Goal: Task Accomplishment & Management: Manage account settings

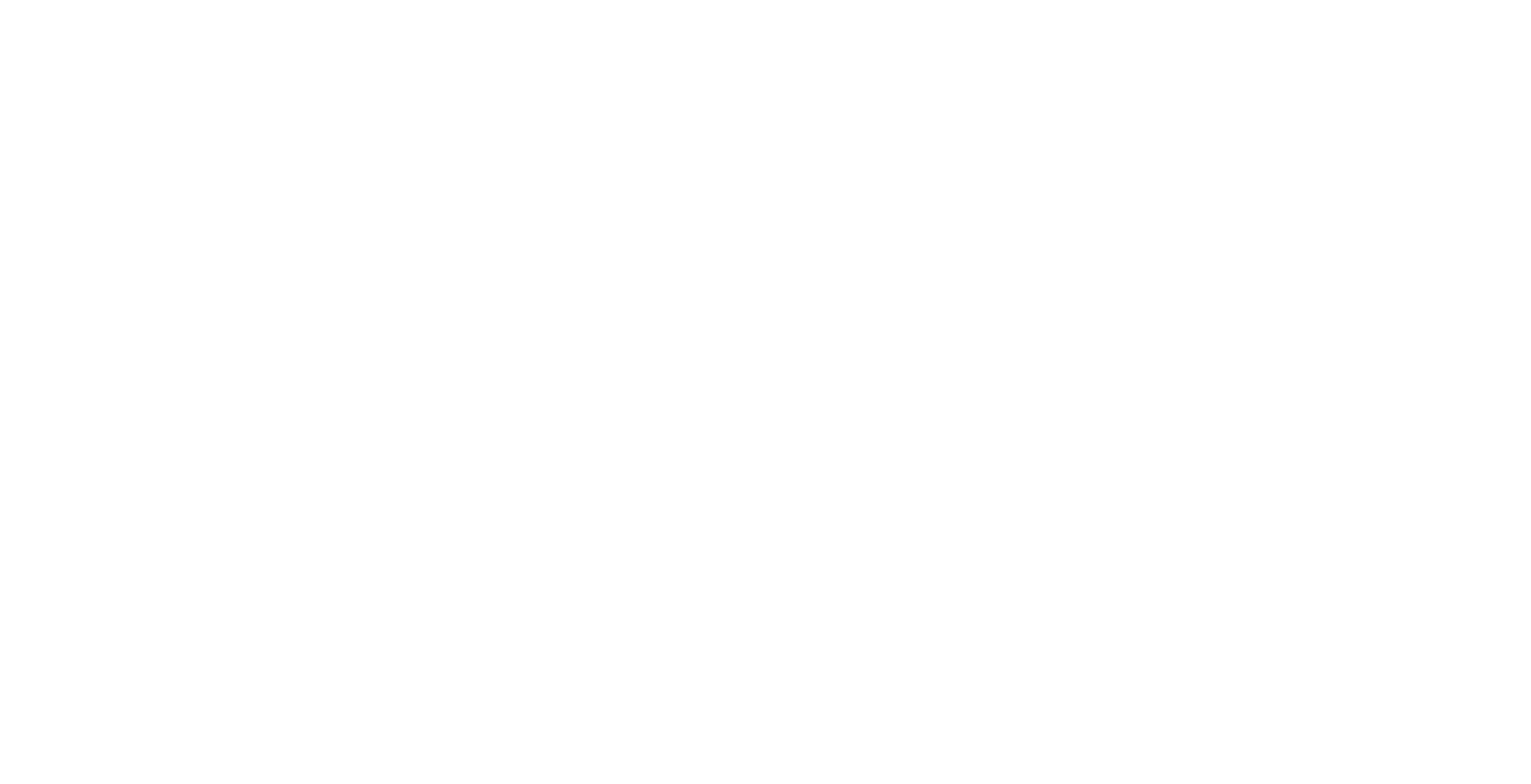
type input "**********"
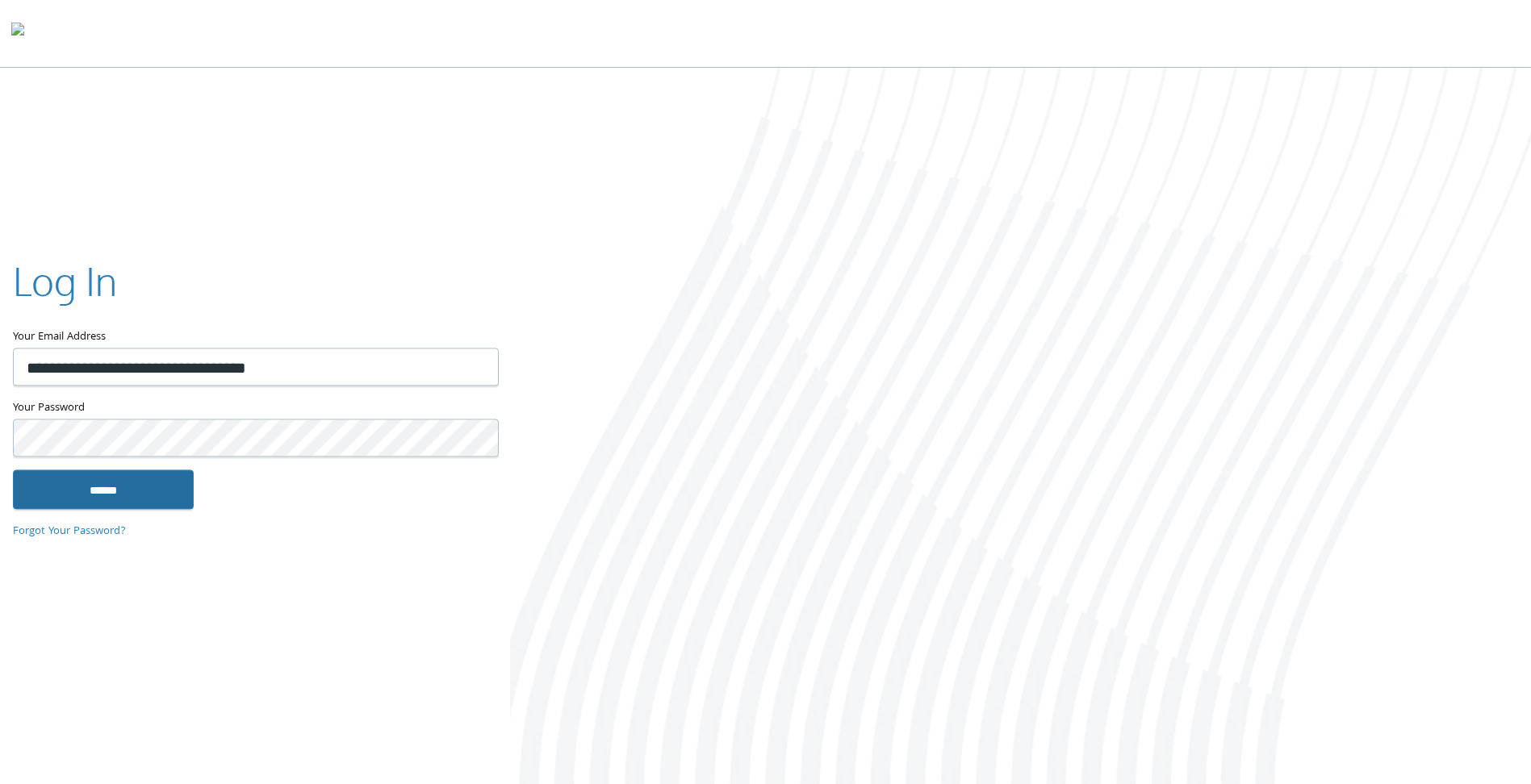
click at [128, 487] on input "******" at bounding box center [103, 489] width 181 height 38
click at [100, 498] on input "******" at bounding box center [103, 489] width 181 height 38
